Goal: Transaction & Acquisition: Purchase product/service

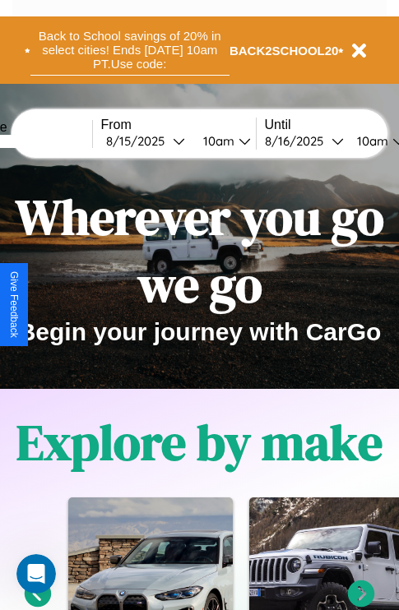
click at [129, 50] on button "Back to School savings of 20% in select cities! Ends [DATE] 10am PT. Use code:" at bounding box center [129, 50] width 199 height 51
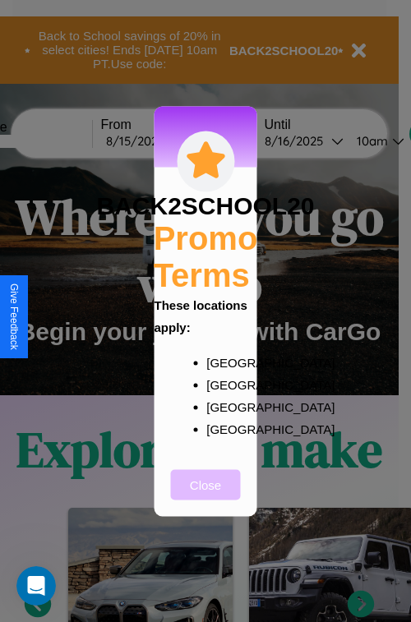
click at [205, 496] on button "Close" at bounding box center [206, 484] width 70 height 30
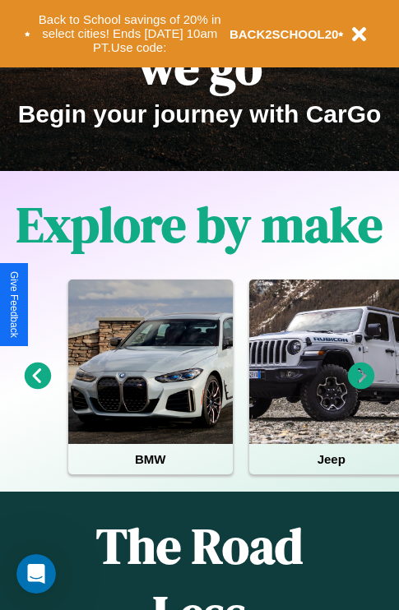
scroll to position [253, 0]
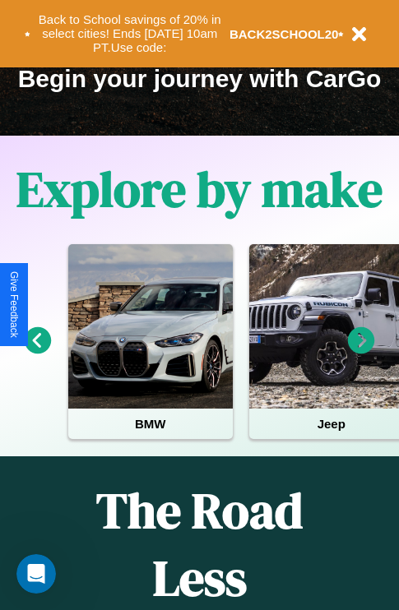
click at [361, 352] on icon at bounding box center [361, 340] width 27 height 27
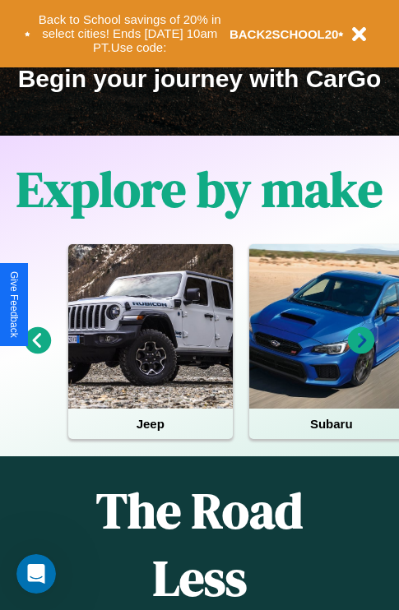
click at [361, 352] on icon at bounding box center [361, 340] width 27 height 27
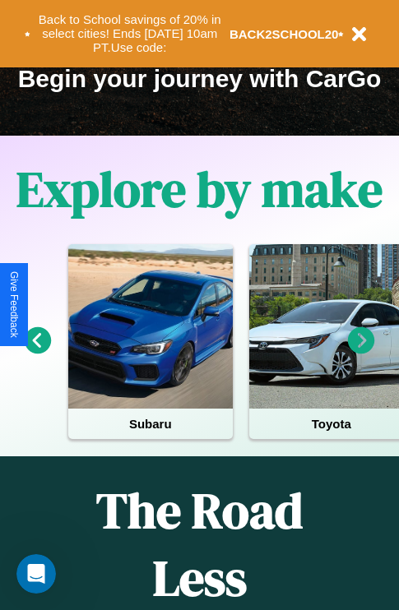
click at [361, 352] on icon at bounding box center [361, 340] width 27 height 27
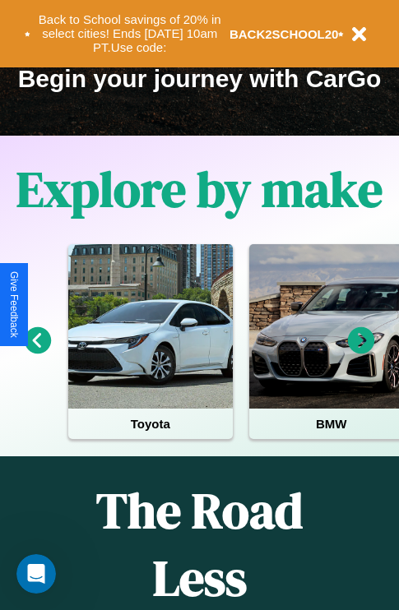
click at [361, 352] on icon at bounding box center [361, 340] width 27 height 27
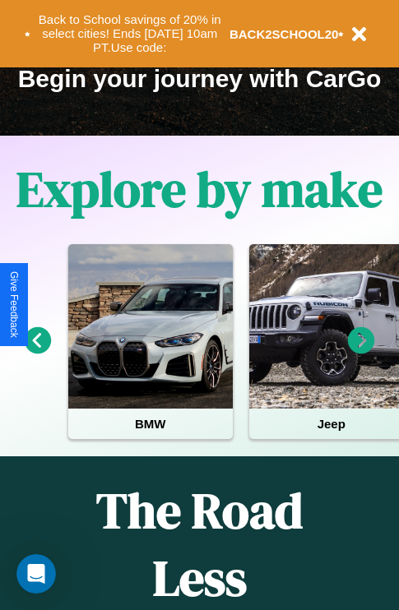
click at [361, 352] on icon at bounding box center [361, 340] width 27 height 27
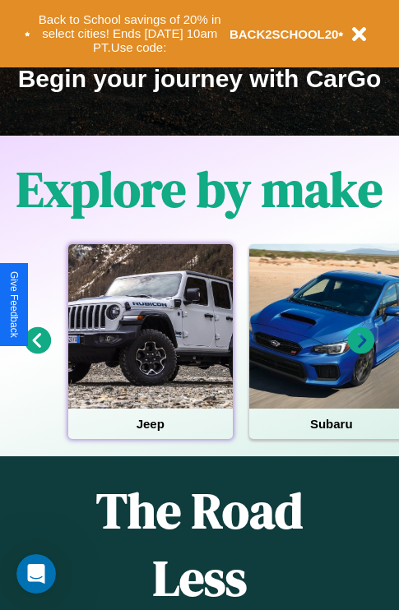
click at [150, 352] on div at bounding box center [150, 326] width 164 height 164
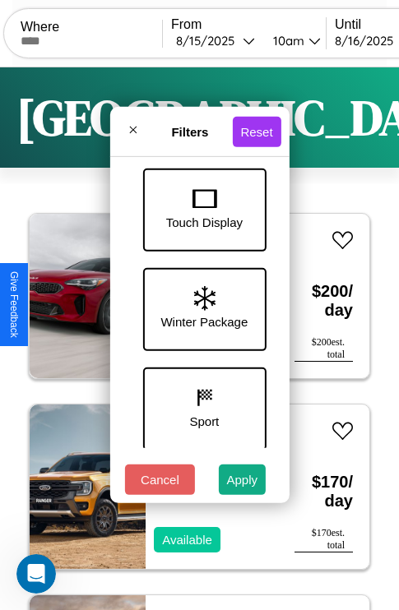
scroll to position [535, 0]
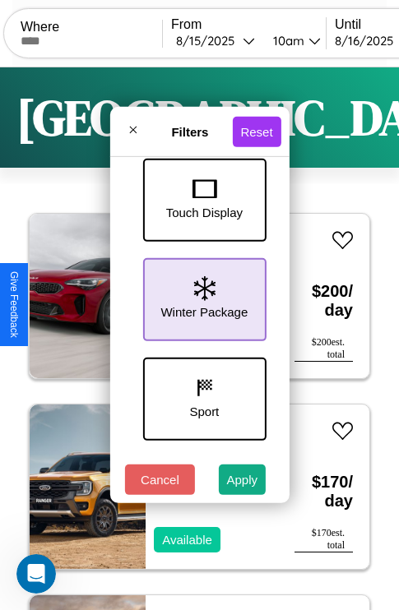
click at [201, 296] on icon at bounding box center [203, 288] width 21 height 25
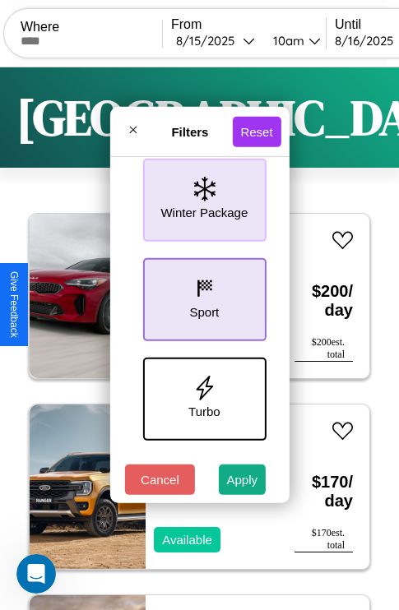
click at [201, 296] on icon at bounding box center [204, 288] width 25 height 25
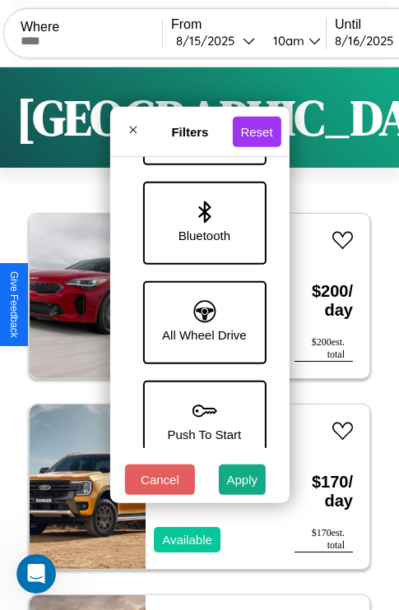
scroll to position [1129, 0]
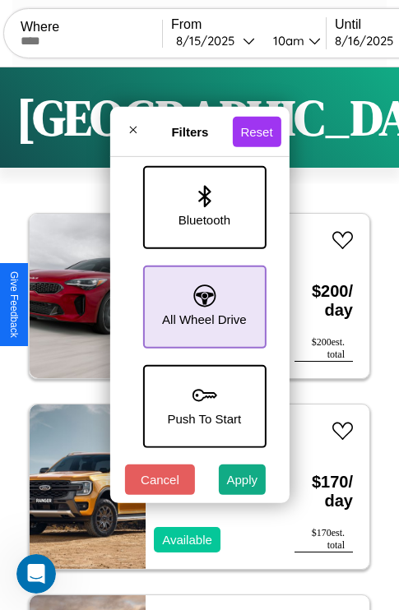
click at [201, 298] on icon at bounding box center [204, 295] width 22 height 22
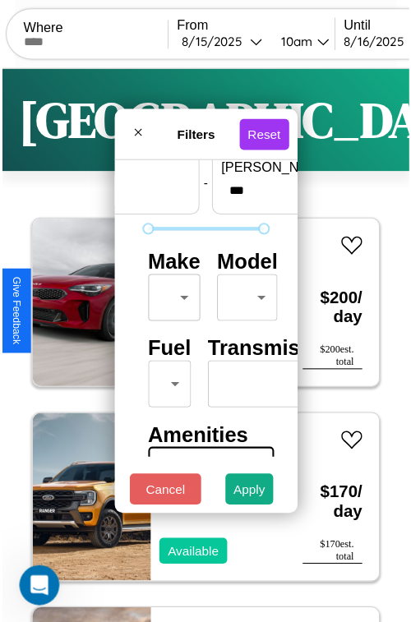
scroll to position [48, 0]
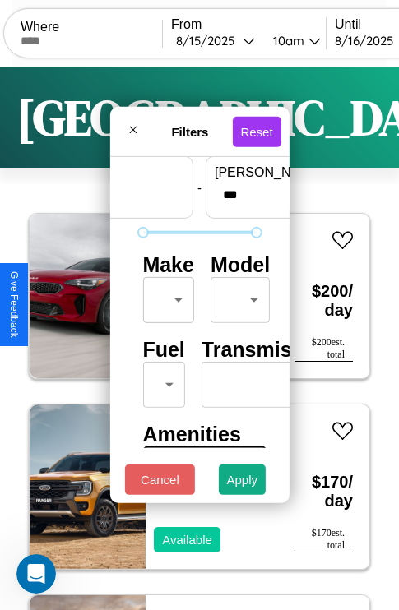
click at [165, 296] on body "CarGo Where From [DATE] 10am Until [DATE] 10am Become a Host Login Sign Up [GEO…" at bounding box center [199, 339] width 399 height 678
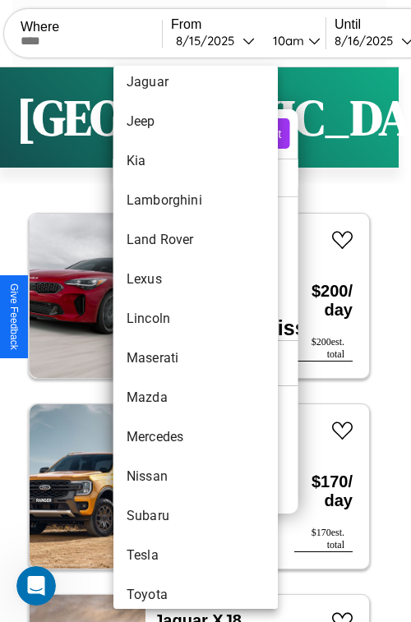
scroll to position [820, 0]
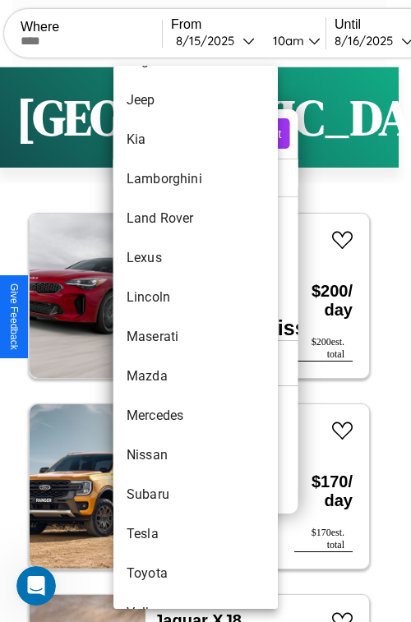
click at [164, 337] on li "Maserati" at bounding box center [195, 336] width 164 height 39
type input "********"
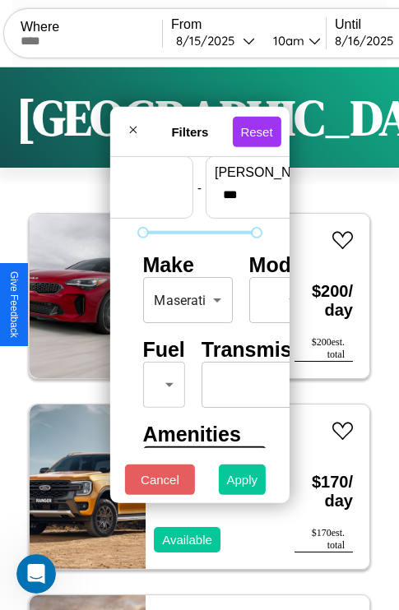
click at [242, 483] on button "Apply" at bounding box center [243, 479] width 48 height 30
